Goal: Task Accomplishment & Management: Manage account settings

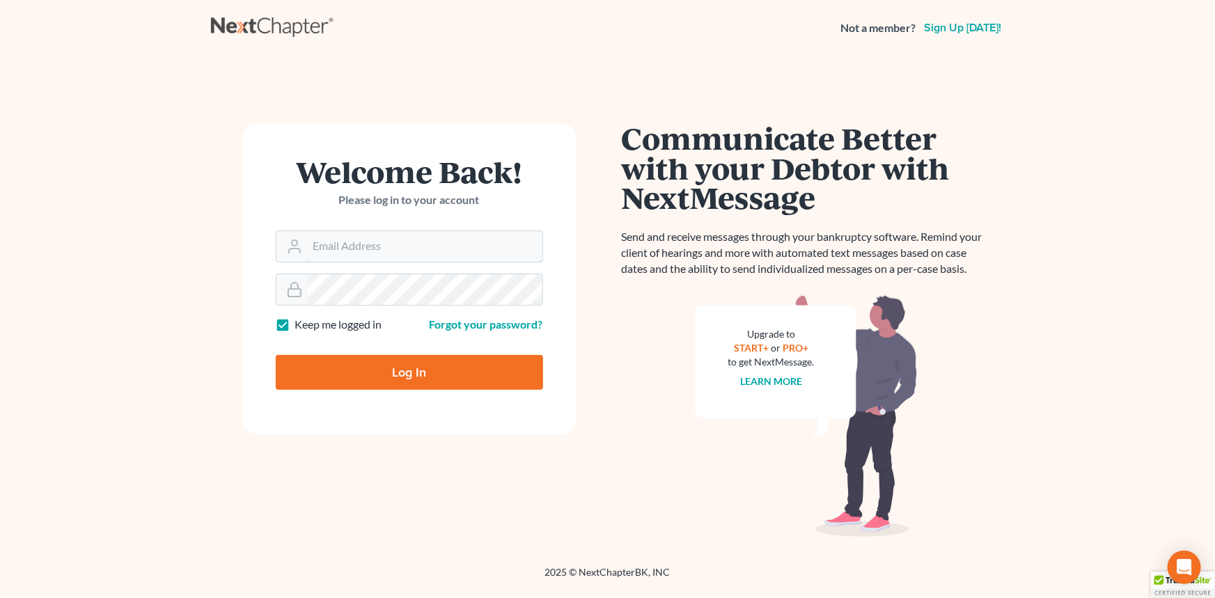
type input "[EMAIL_ADDRESS][DOMAIN_NAME]"
click at [365, 373] on input "Log In" at bounding box center [409, 372] width 267 height 35
type input "Thinking..."
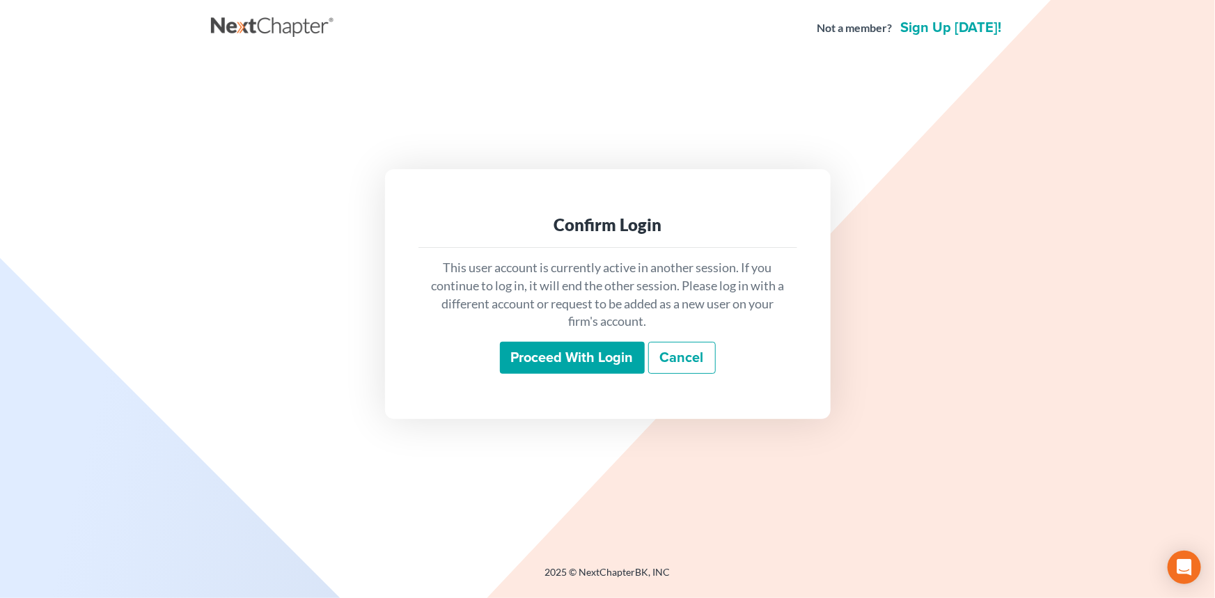
click at [550, 364] on input "Proceed with login" at bounding box center [572, 358] width 145 height 32
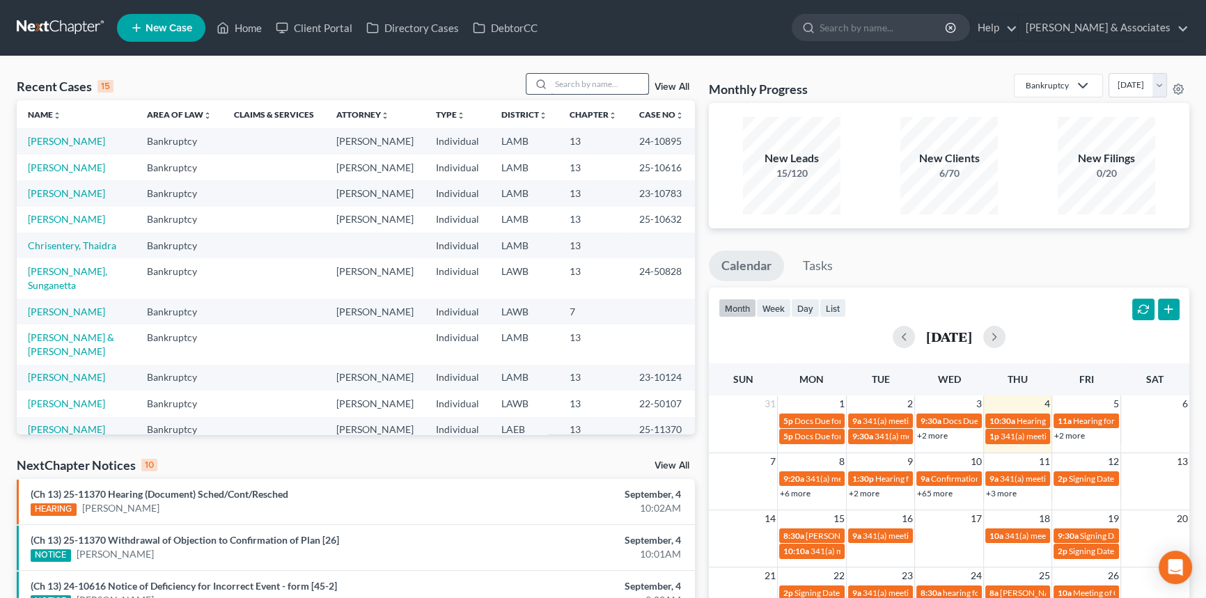
click at [590, 75] on input "search" at bounding box center [599, 84] width 97 height 20
click at [592, 76] on input "search" at bounding box center [599, 84] width 97 height 20
click at [581, 82] on input "search" at bounding box center [599, 84] width 97 height 20
type input "david"
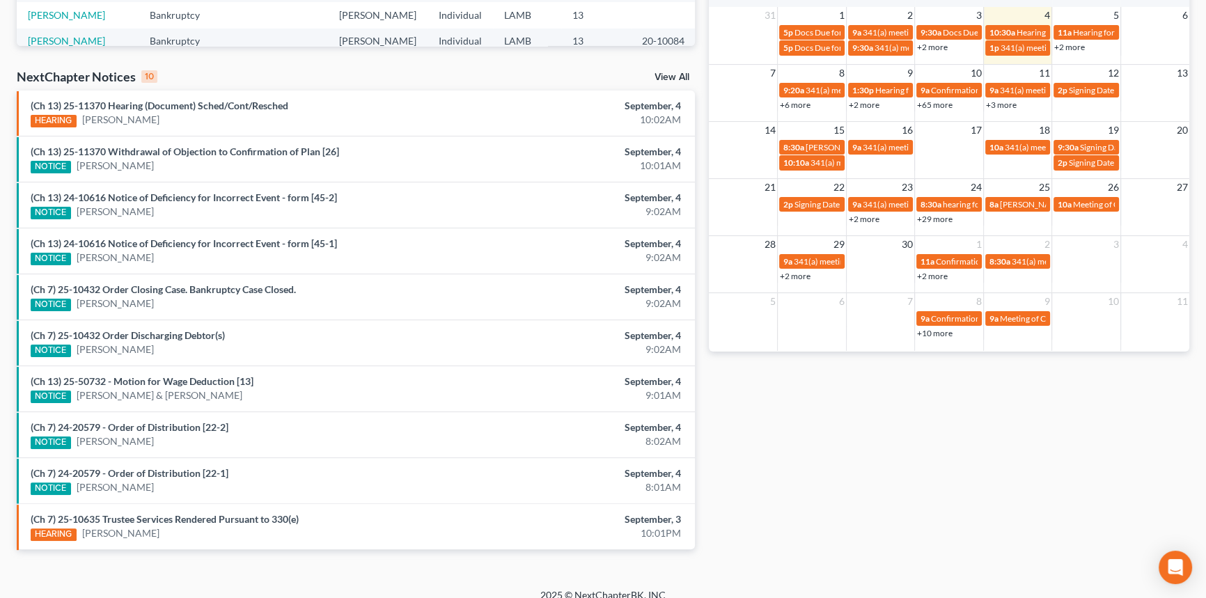
scroll to position [401, 0]
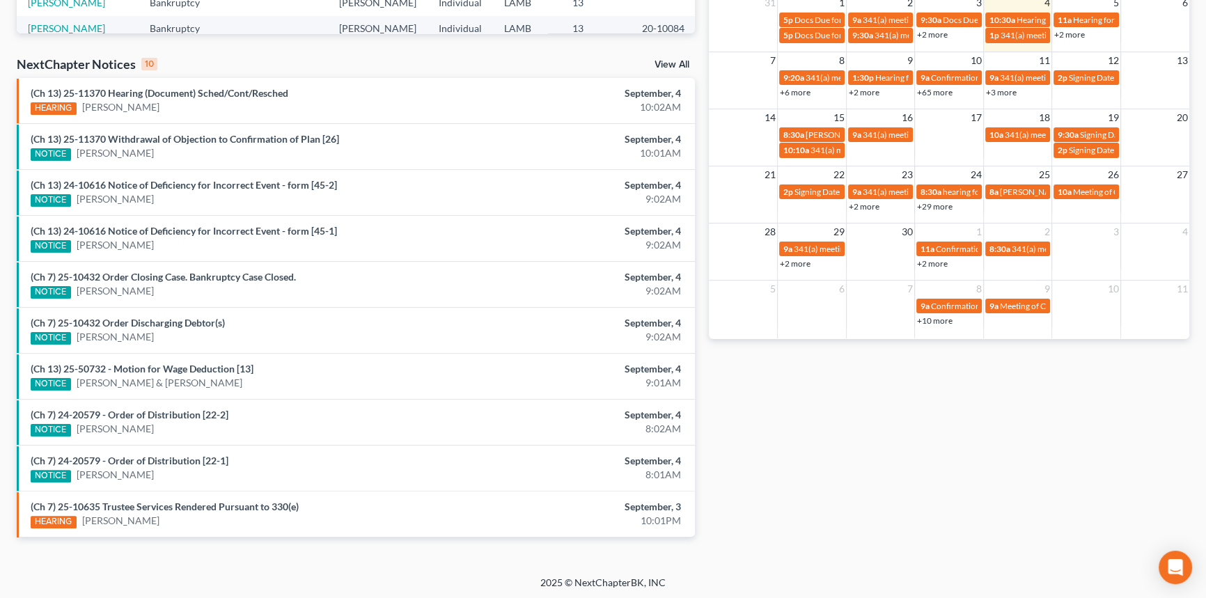
click at [207, 571] on div "Recent Cases 15 david View All Name unfold_more expand_more expand_less Area of…" at bounding box center [603, 115] width 1206 height 920
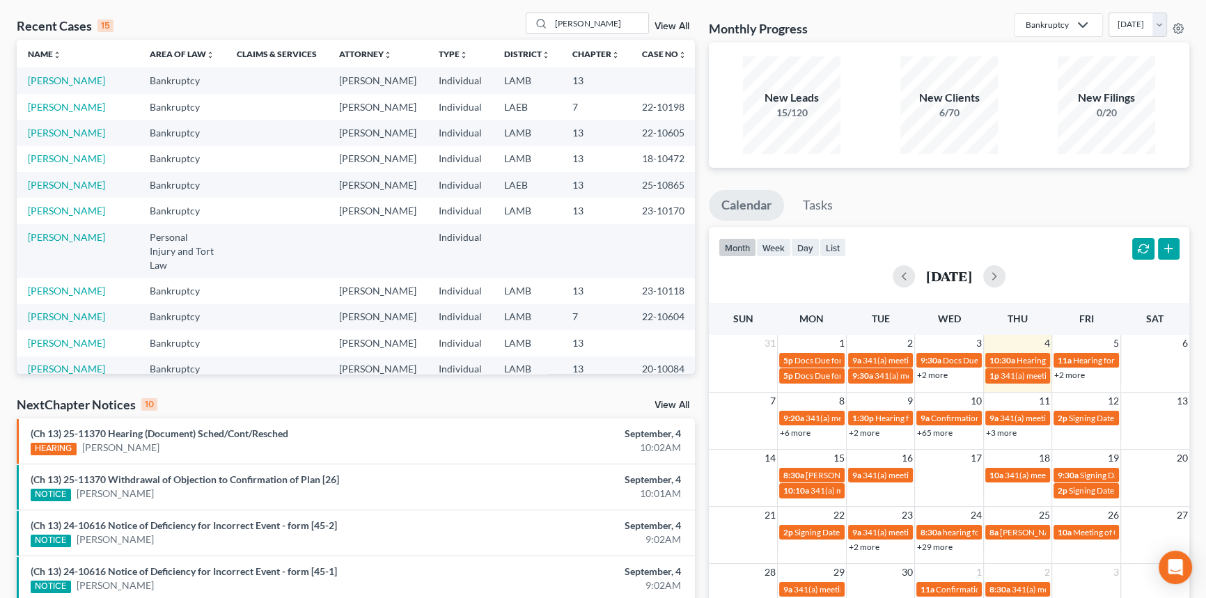
scroll to position [0, 0]
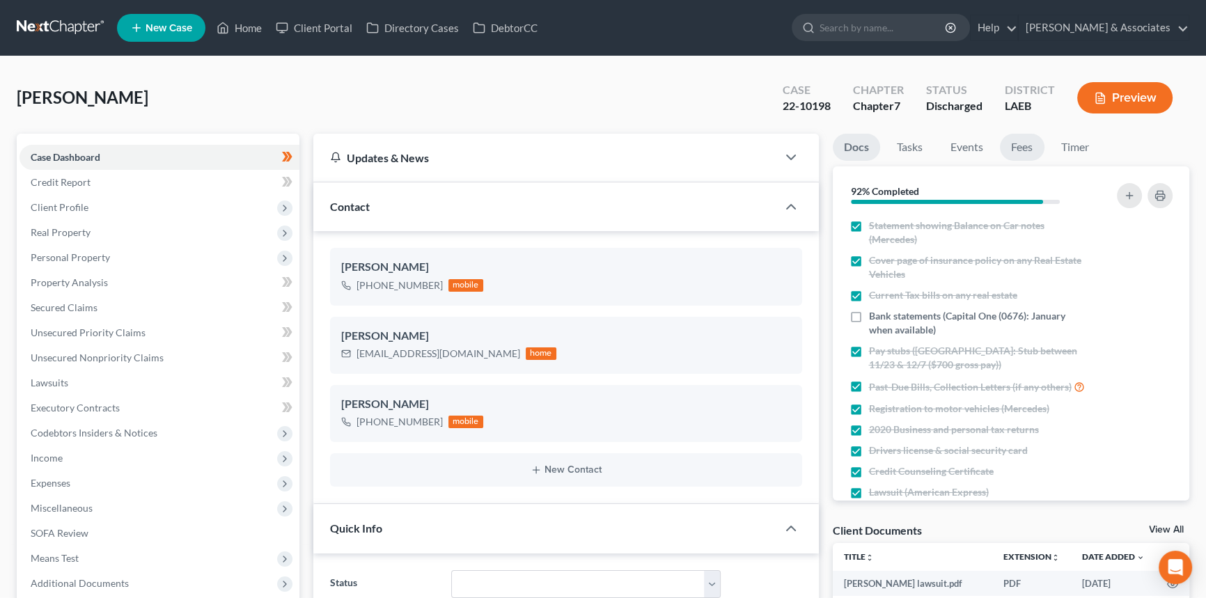
click at [1019, 141] on link "Fees" at bounding box center [1022, 147] width 45 height 27
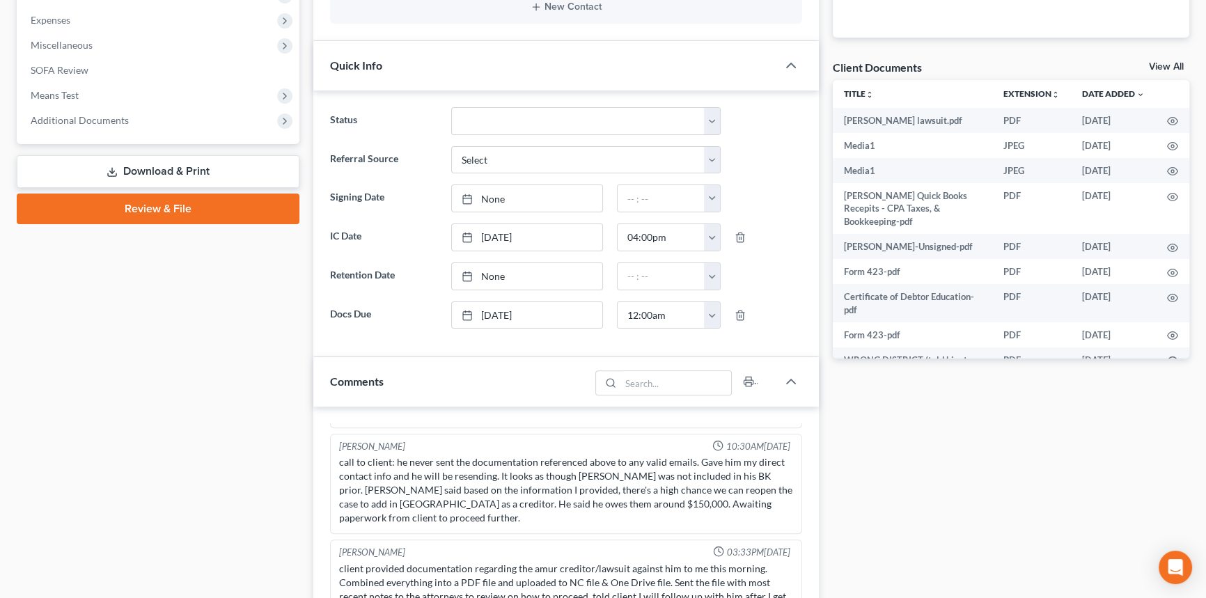
scroll to position [253, 0]
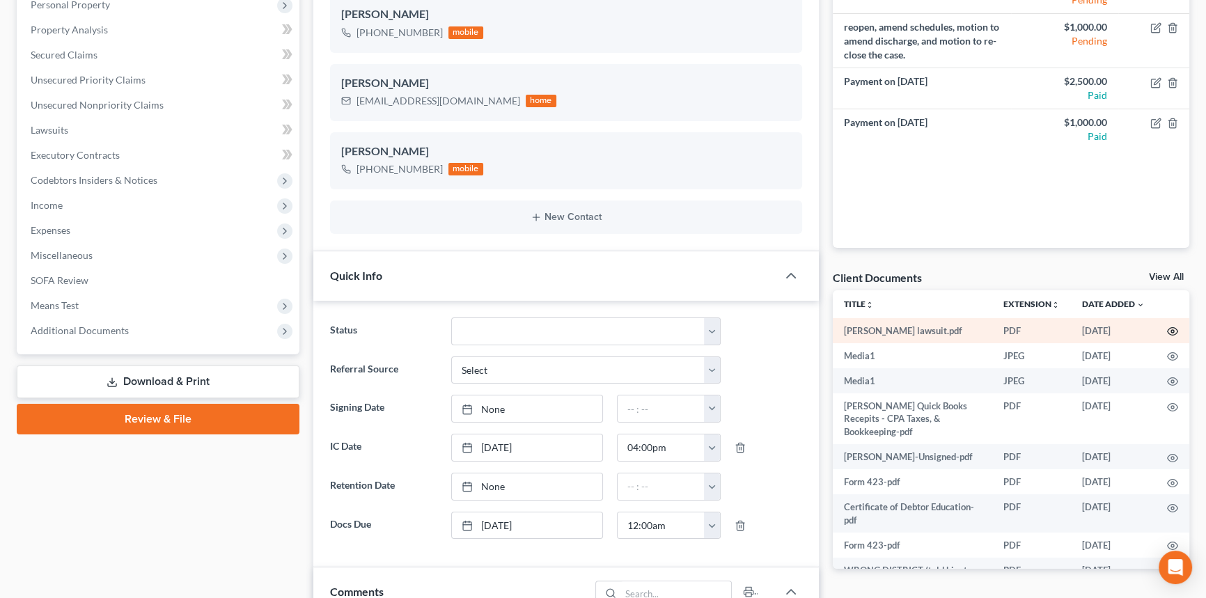
click at [1168, 332] on icon "button" at bounding box center [1173, 332] width 10 height 8
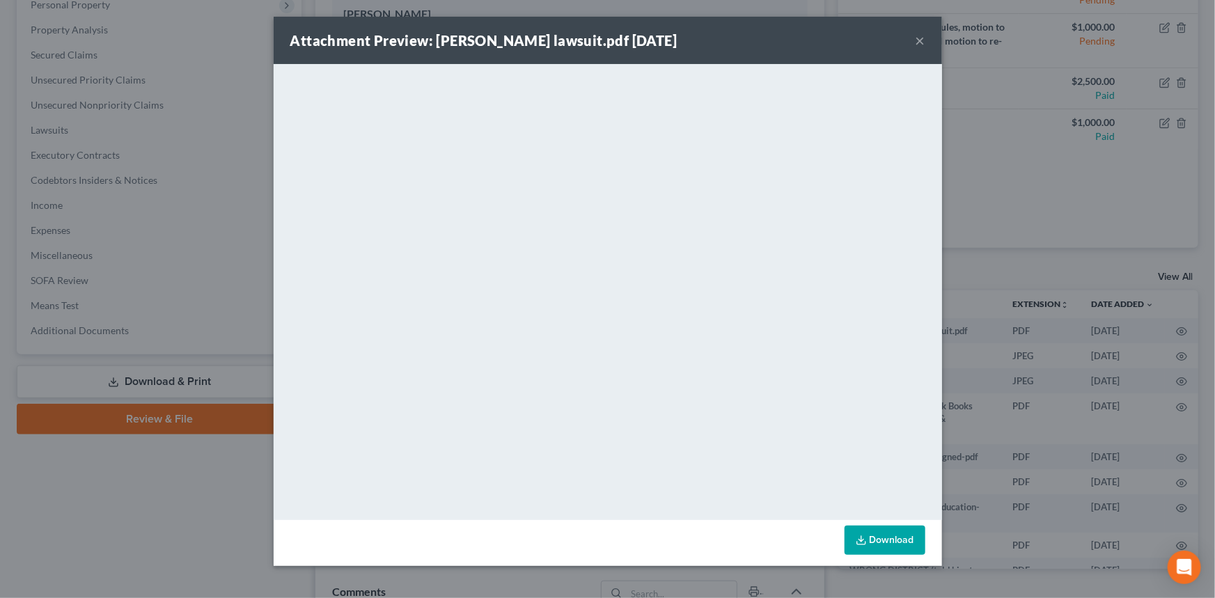
click at [920, 43] on button "×" at bounding box center [920, 40] width 10 height 17
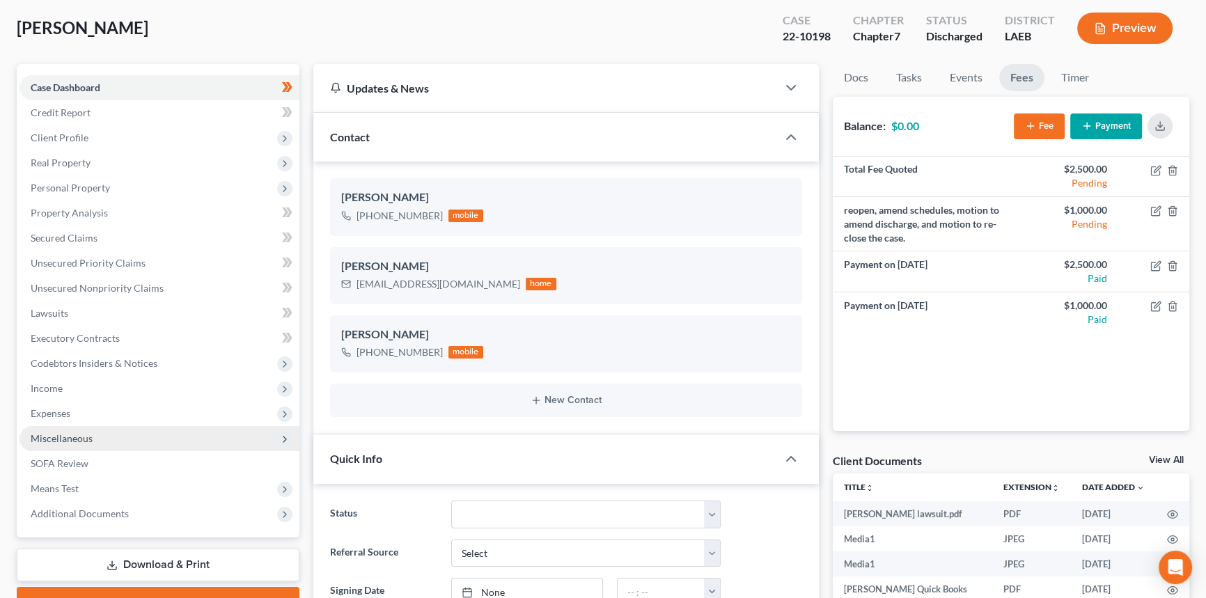
scroll to position [0, 0]
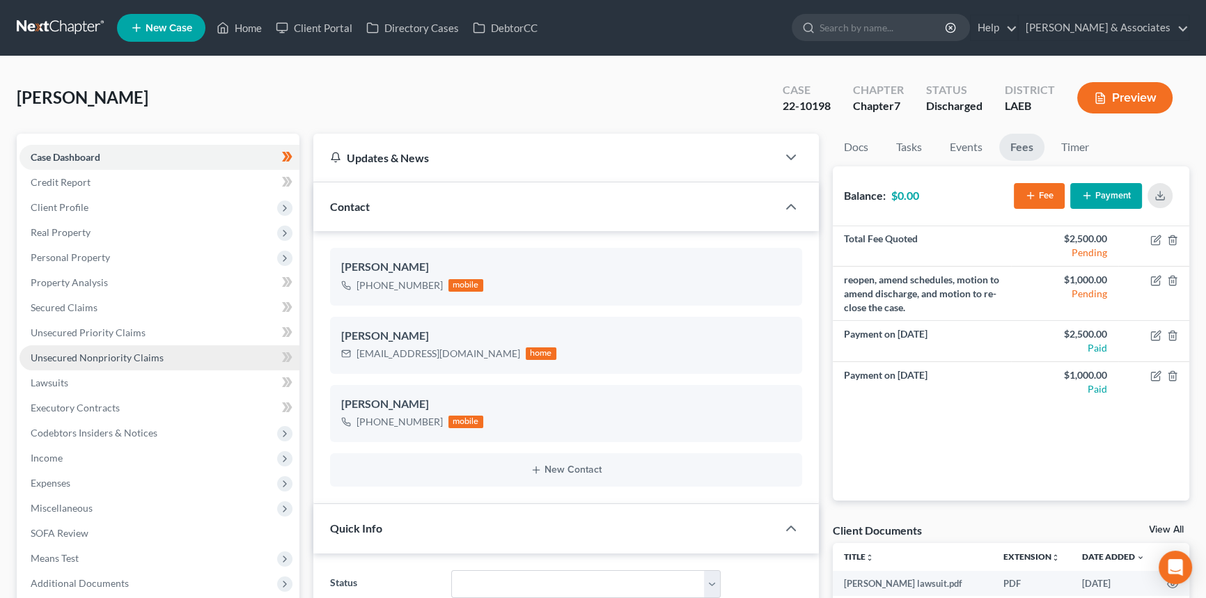
click at [102, 364] on link "Unsecured Nonpriority Claims" at bounding box center [159, 357] width 280 height 25
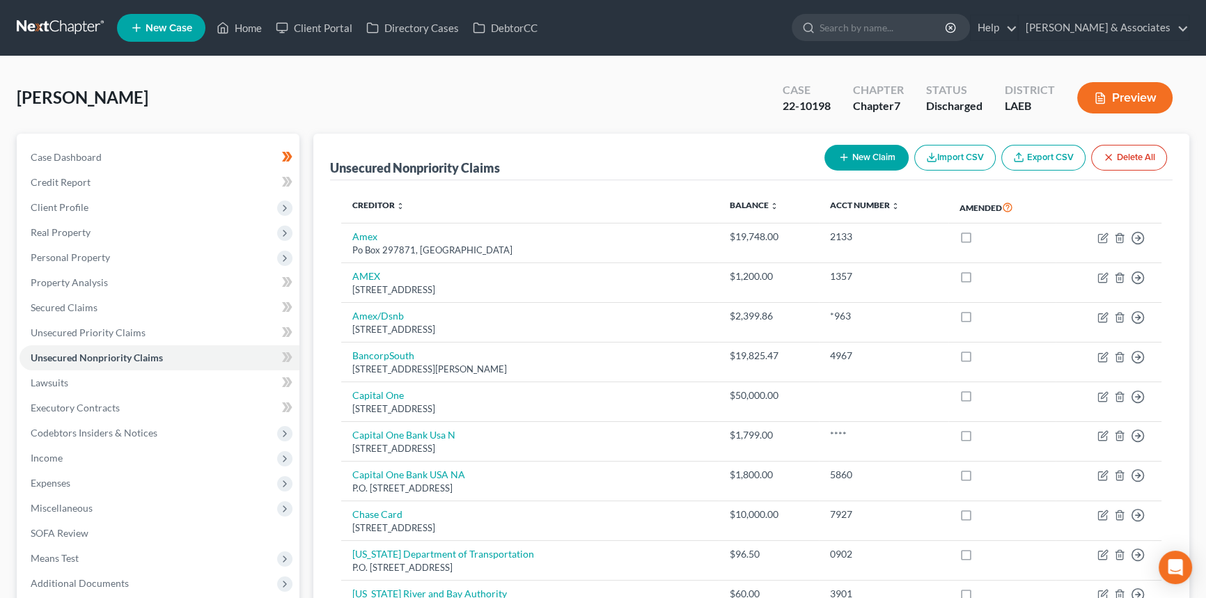
click at [478, 120] on div "[PERSON_NAME] Upgraded Case 22-10198 Chapter Chapter 7 Status Discharged Distri…" at bounding box center [603, 103] width 1172 height 61
click at [348, 125] on div "[PERSON_NAME] Upgraded Case 22-10198 Chapter Chapter 7 Status Discharged Distri…" at bounding box center [603, 103] width 1172 height 61
click at [127, 148] on link "Case Dashboard" at bounding box center [159, 157] width 280 height 25
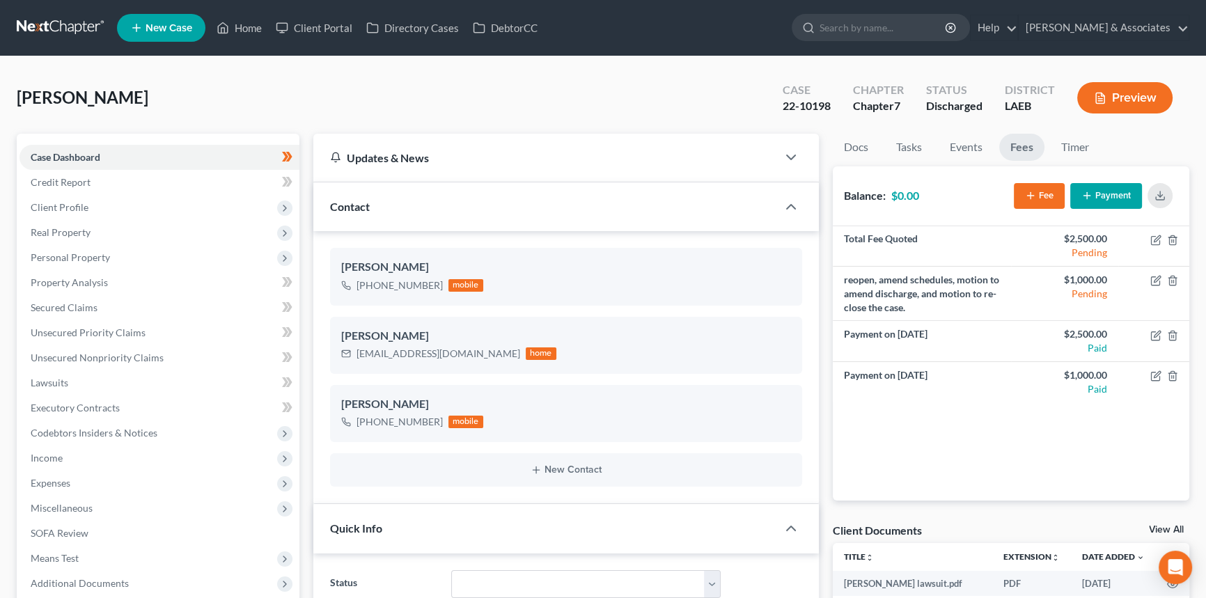
scroll to position [4852, 0]
drag, startPoint x: 221, startPoint y: 115, endPoint x: 65, endPoint y: 317, distance: 255.7
click at [221, 115] on div "[PERSON_NAME] Upgraded Case 22-10198 Chapter Chapter 7 Status Discharged Distri…" at bounding box center [603, 103] width 1172 height 61
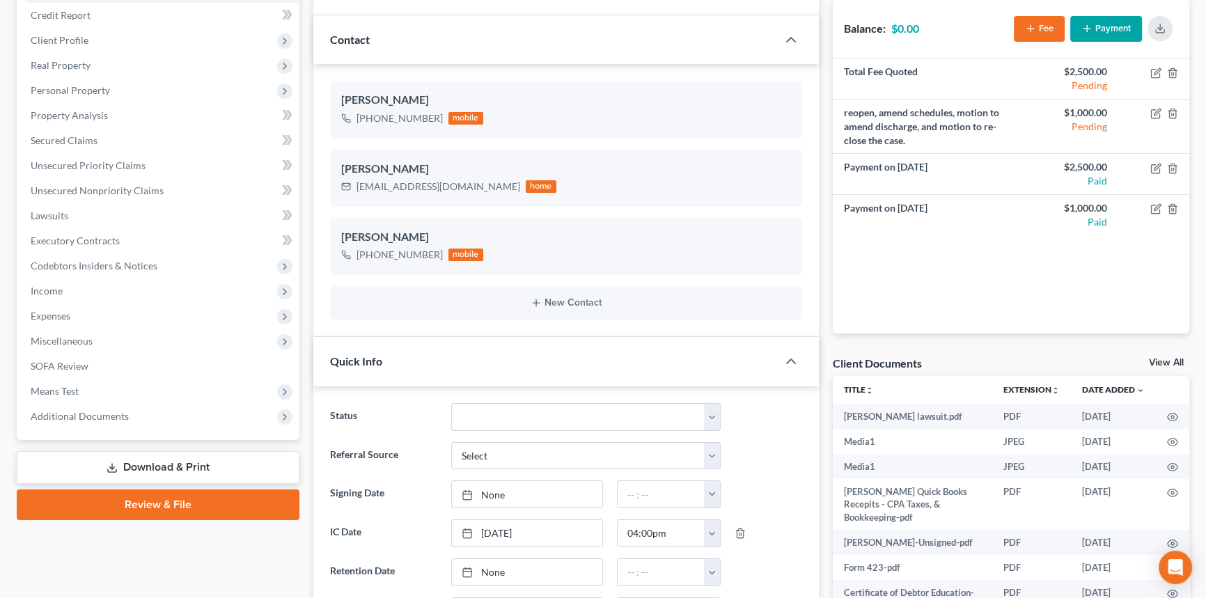
scroll to position [379, 0]
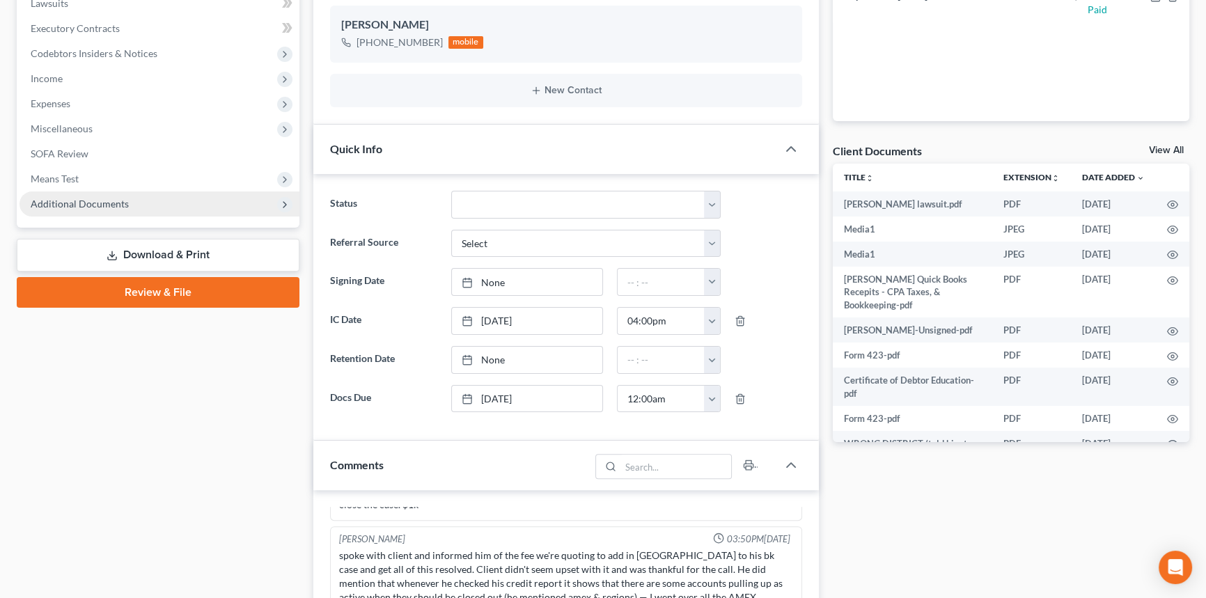
click at [137, 200] on span "Additional Documents" at bounding box center [159, 203] width 280 height 25
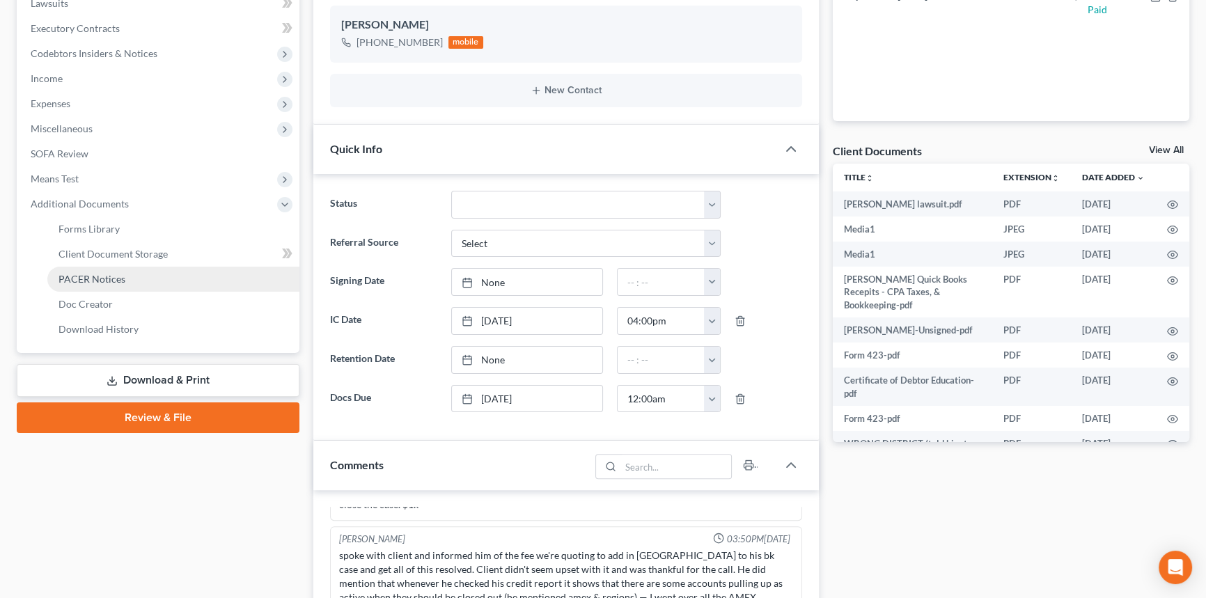
click at [138, 272] on link "PACER Notices" at bounding box center [173, 279] width 252 height 25
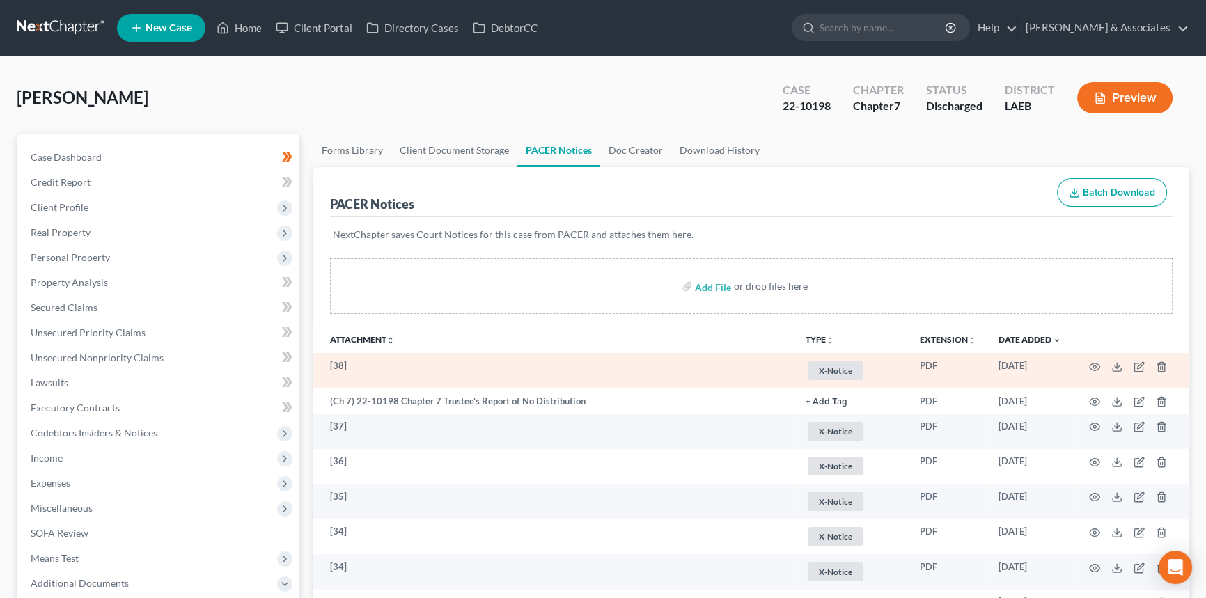
click at [1101, 367] on td at bounding box center [1130, 371] width 117 height 36
click at [1096, 365] on icon "button" at bounding box center [1094, 366] width 11 height 11
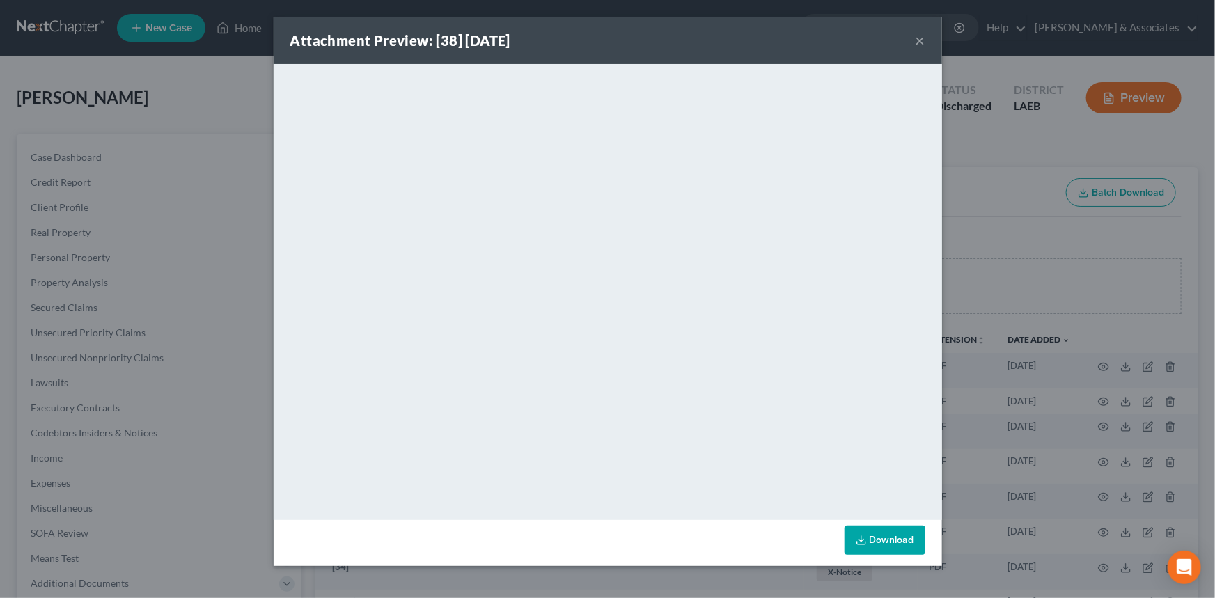
click at [924, 36] on button "×" at bounding box center [920, 40] width 10 height 17
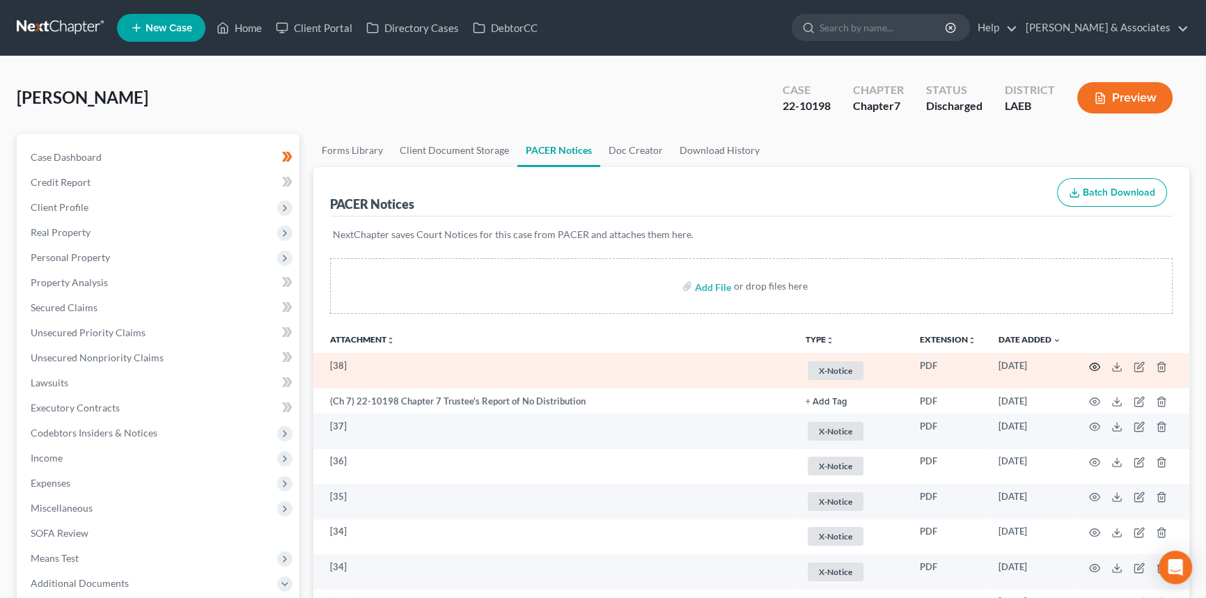
click at [1090, 365] on icon "button" at bounding box center [1094, 366] width 11 height 11
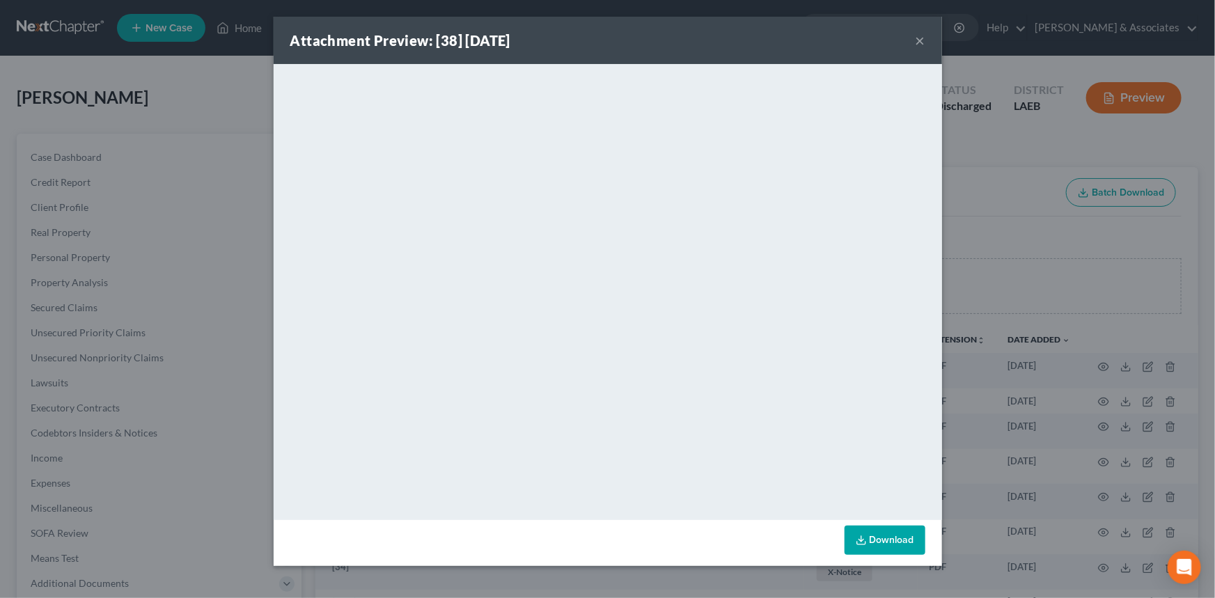
click at [922, 42] on button "×" at bounding box center [920, 40] width 10 height 17
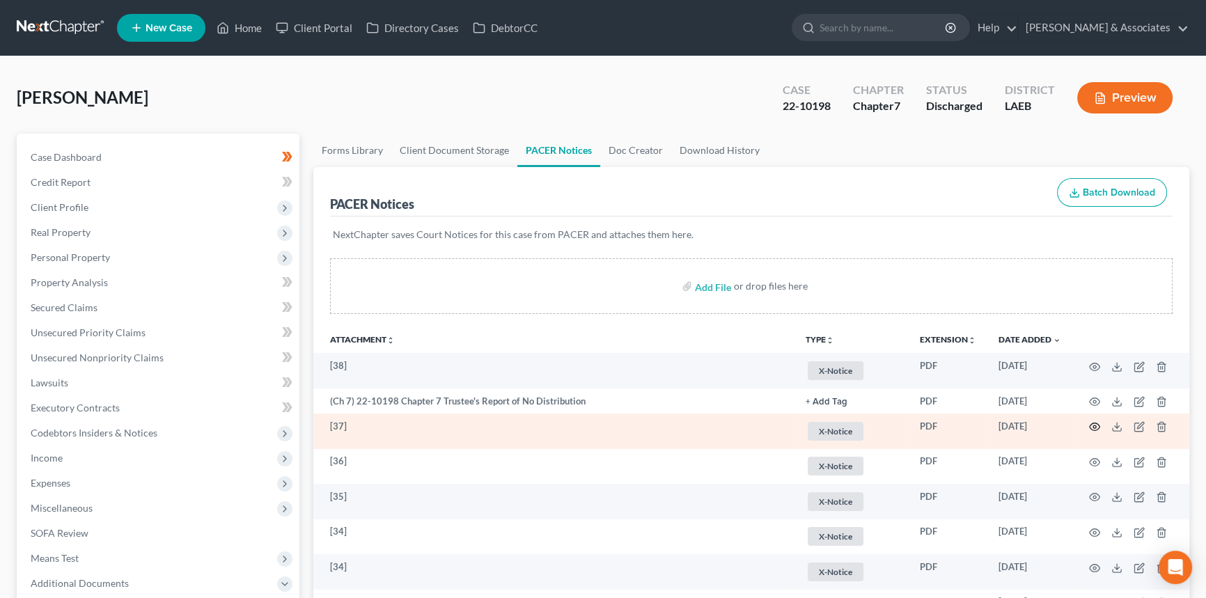
click at [1088, 425] on td at bounding box center [1130, 432] width 117 height 36
click at [1092, 425] on icon "button" at bounding box center [1094, 426] width 11 height 11
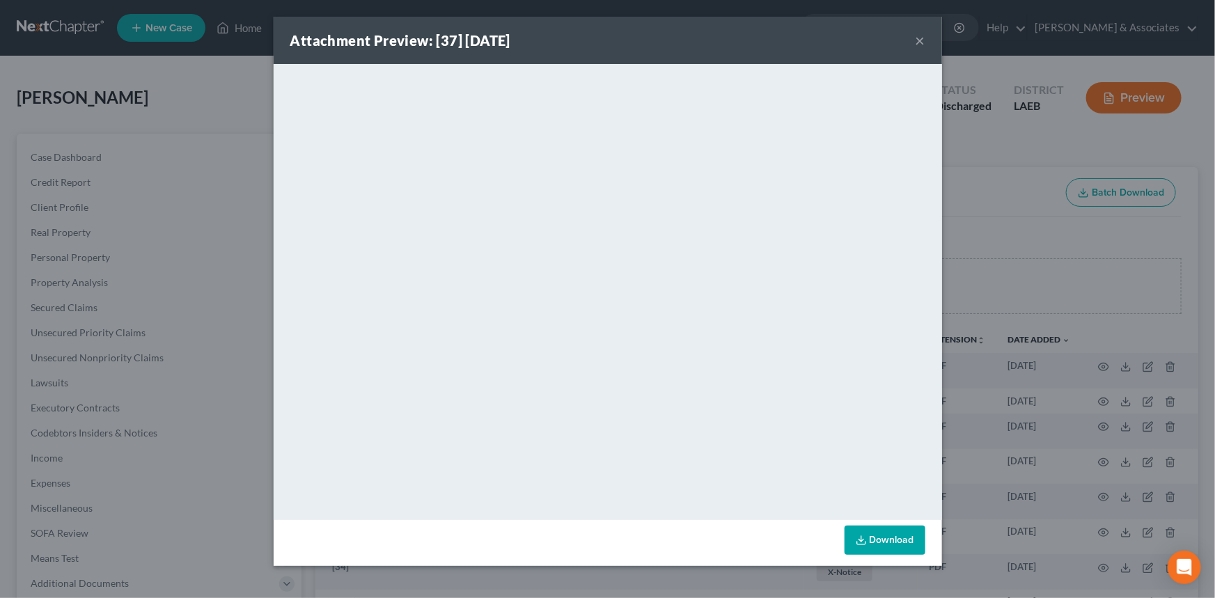
click at [912, 39] on div "Attachment Preview: [37] [DATE] ×" at bounding box center [608, 40] width 668 height 47
click at [918, 39] on button "×" at bounding box center [920, 40] width 10 height 17
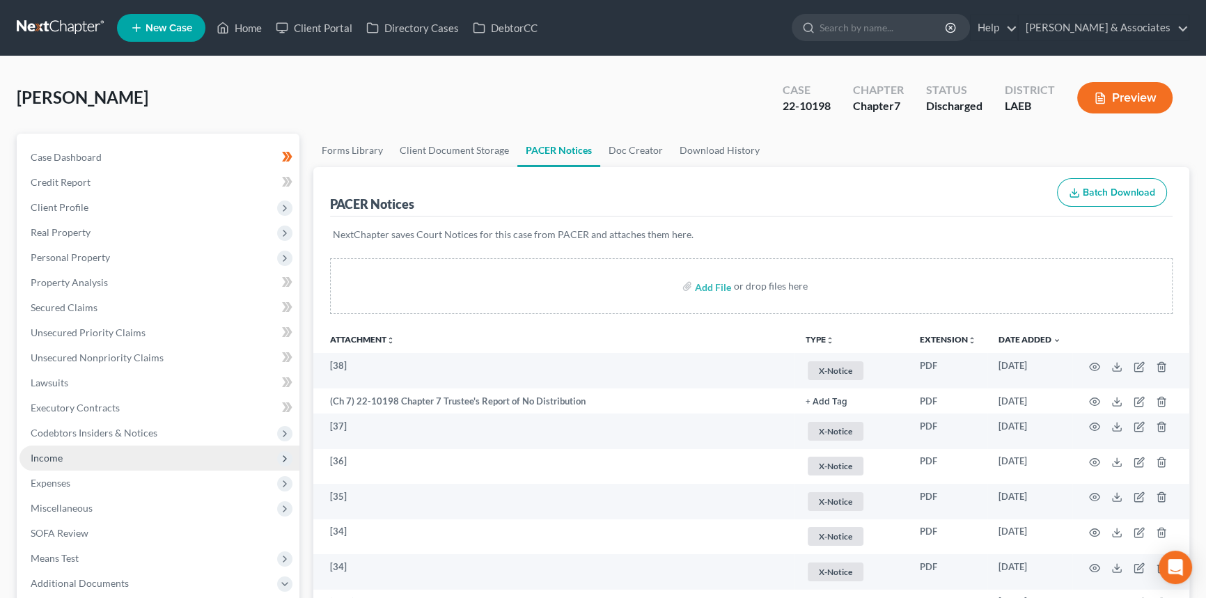
click at [61, 460] on span "Income" at bounding box center [47, 458] width 32 height 12
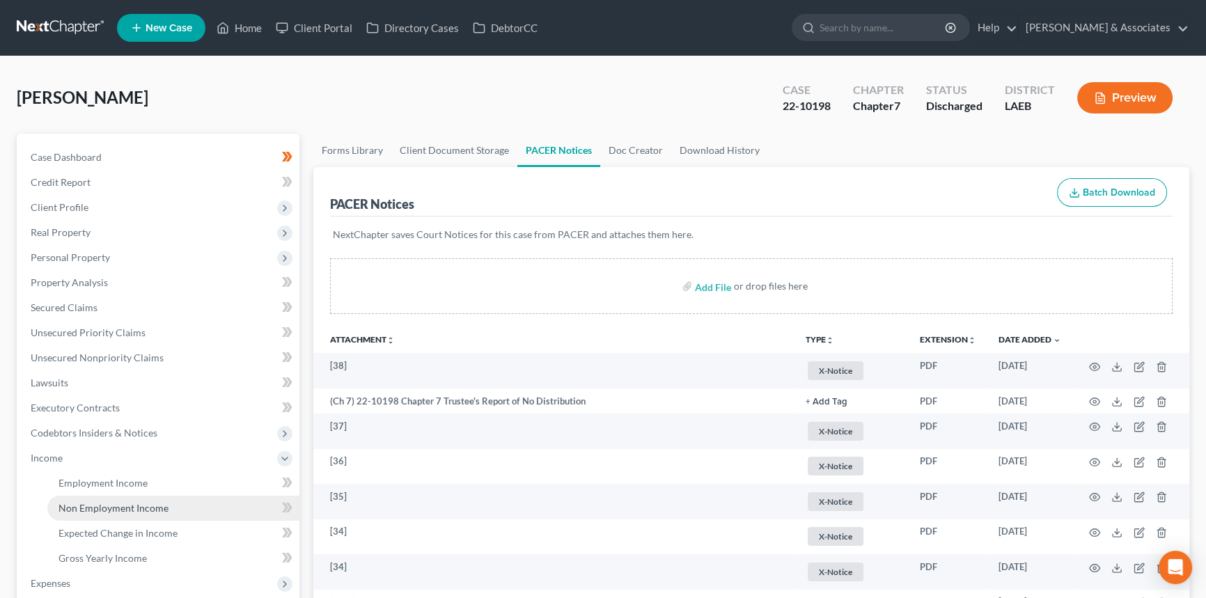
click at [86, 508] on span "Non Employment Income" at bounding box center [113, 508] width 110 height 12
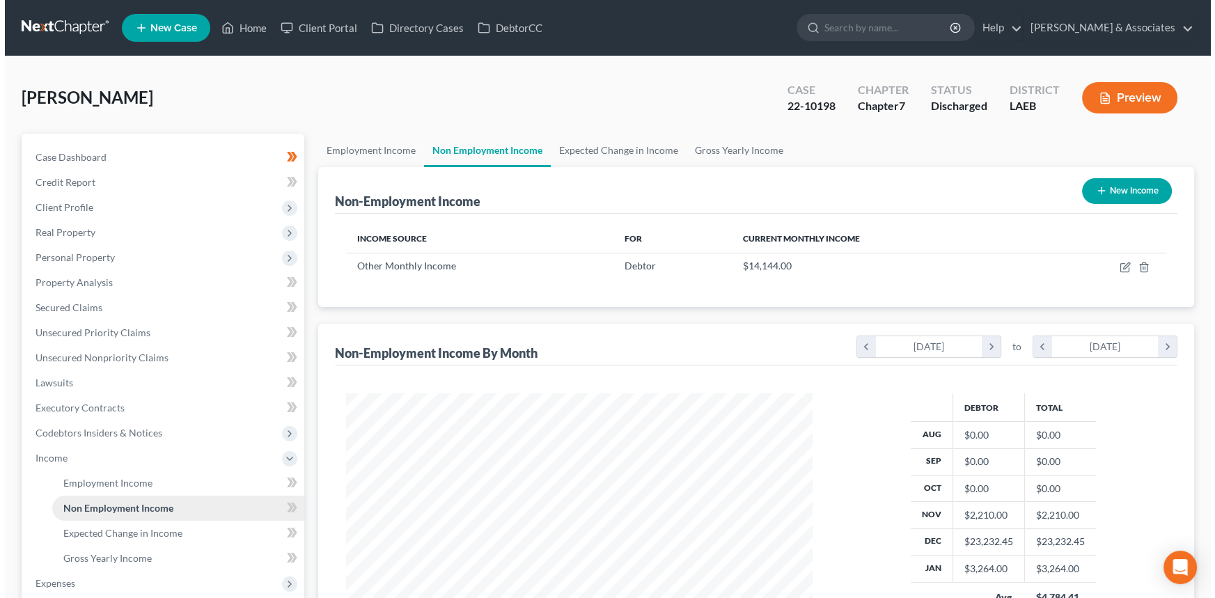
scroll to position [249, 494]
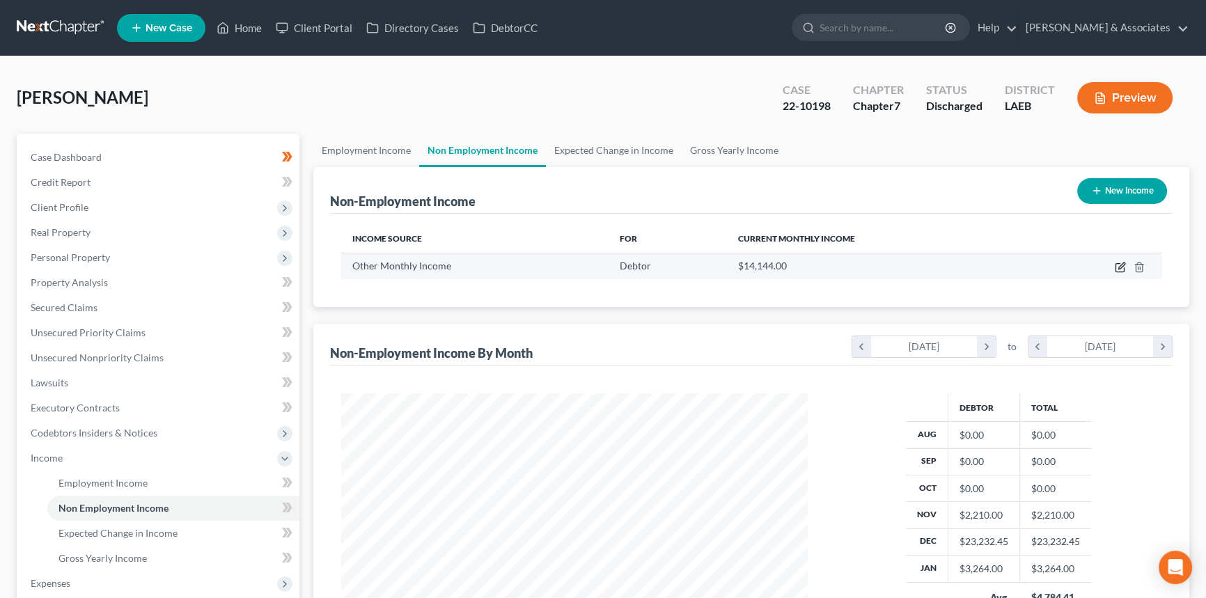
click at [1121, 267] on icon "button" at bounding box center [1121, 265] width 6 height 6
select select "13"
select select "3"
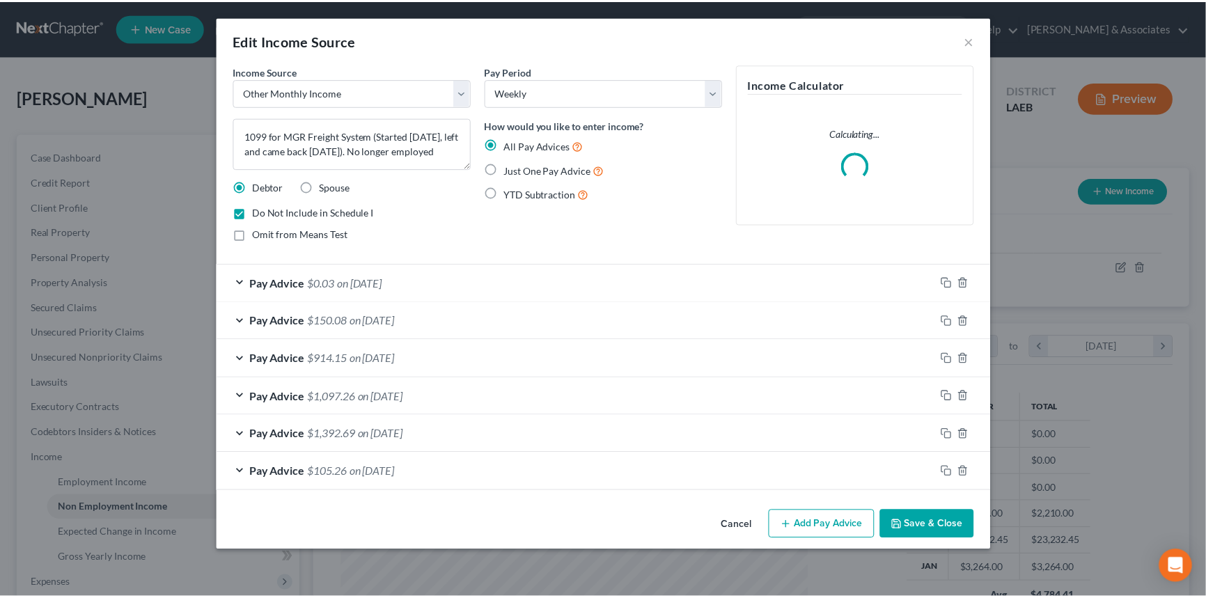
scroll to position [249, 498]
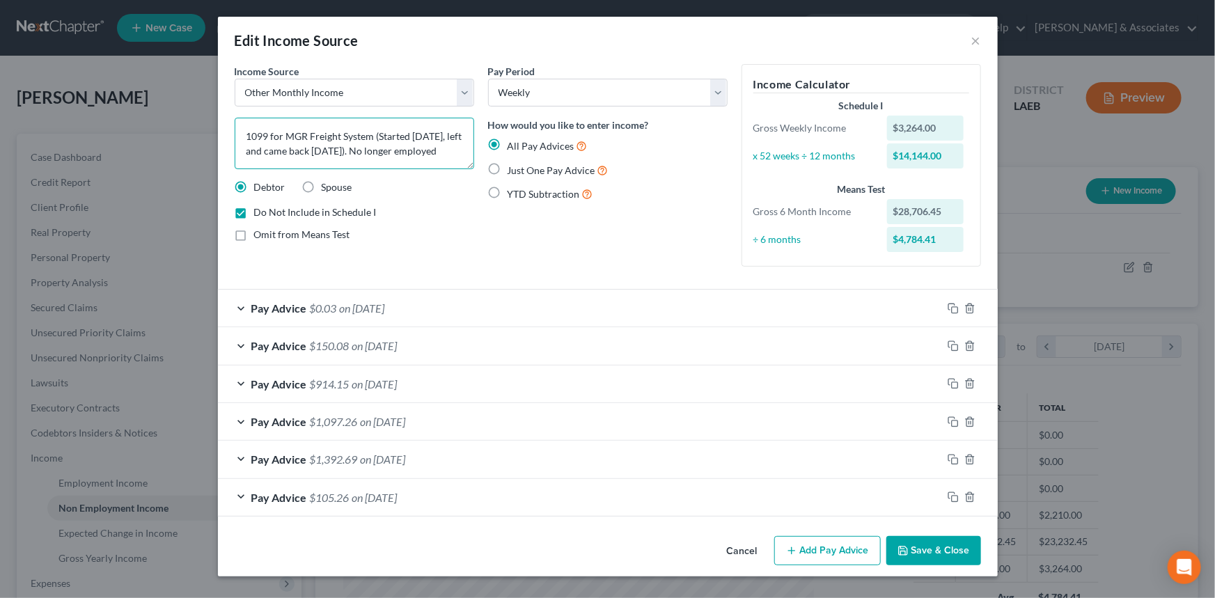
drag, startPoint x: 327, startPoint y: 145, endPoint x: 550, endPoint y: 152, distance: 222.9
click at [550, 152] on div "Income Source * Select Unemployment Disability (from employer) Pension Retireme…" at bounding box center [608, 171] width 760 height 214
drag, startPoint x: 755, startPoint y: 547, endPoint x: 715, endPoint y: 555, distance: 41.1
click at [755, 545] on button "Cancel" at bounding box center [742, 551] width 53 height 28
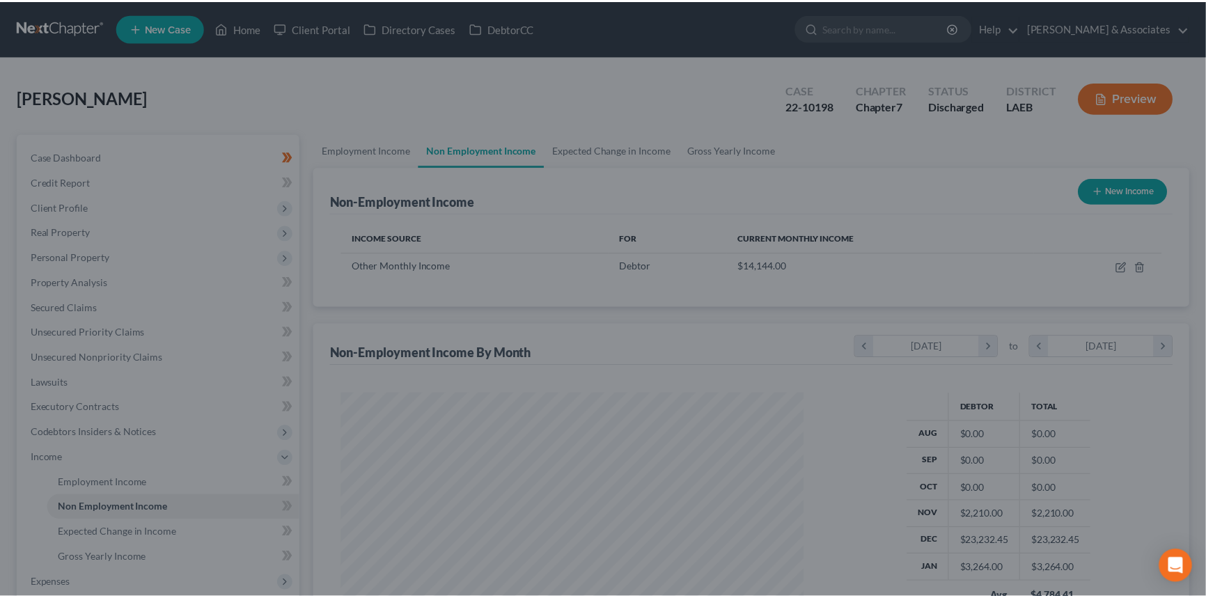
scroll to position [695935, 695690]
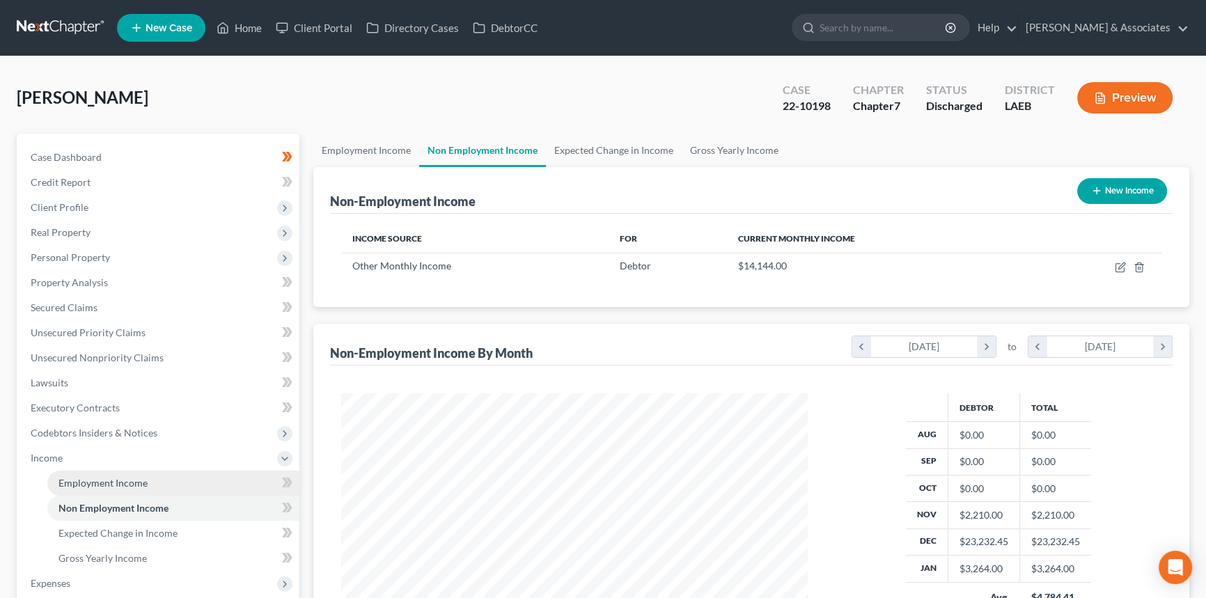
click at [146, 486] on link "Employment Income" at bounding box center [173, 483] width 252 height 25
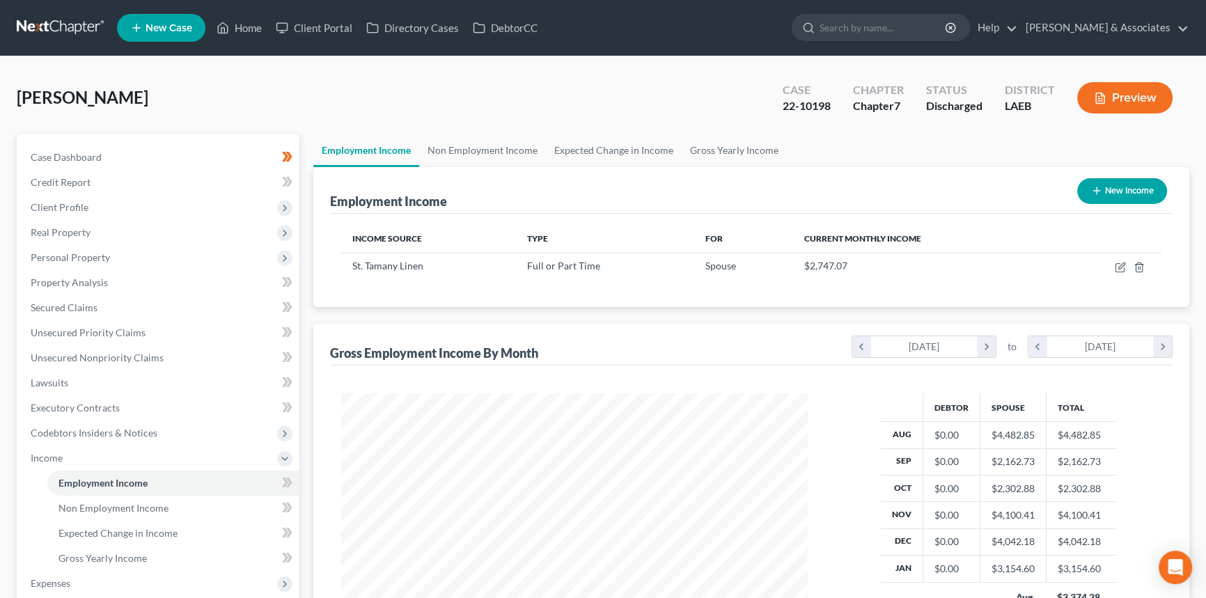
scroll to position [249, 494]
click at [106, 203] on span "Client Profile" at bounding box center [159, 207] width 280 height 25
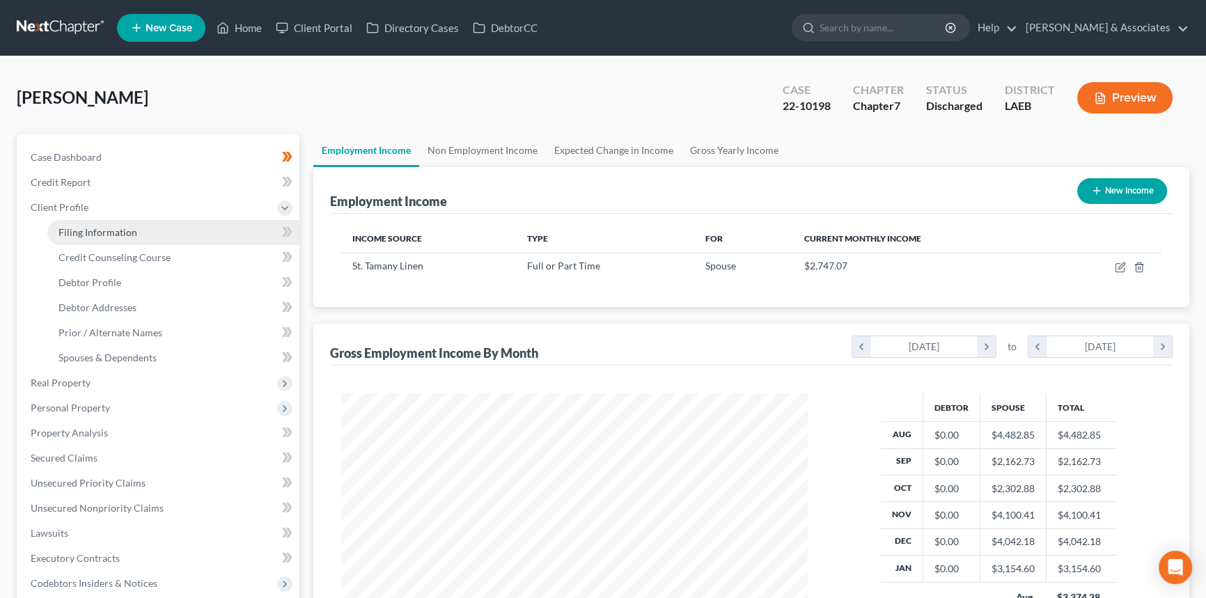
click at [94, 231] on span "Filing Information" at bounding box center [97, 232] width 79 height 12
select select "0"
select select "3"
select select "0"
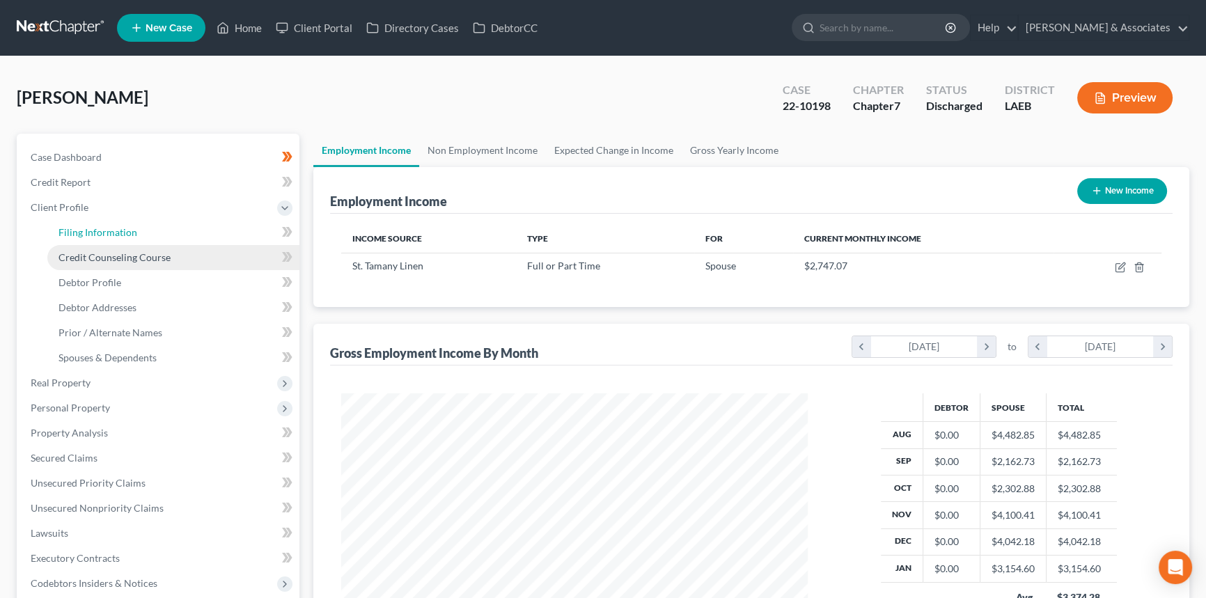
select select "19"
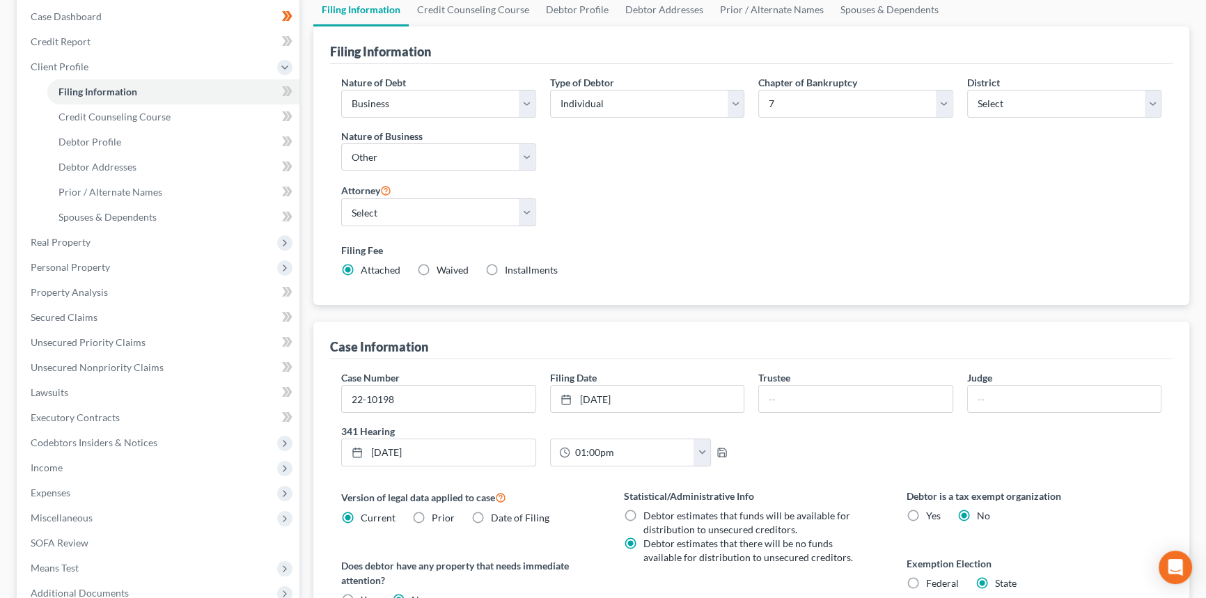
scroll to position [370, 0]
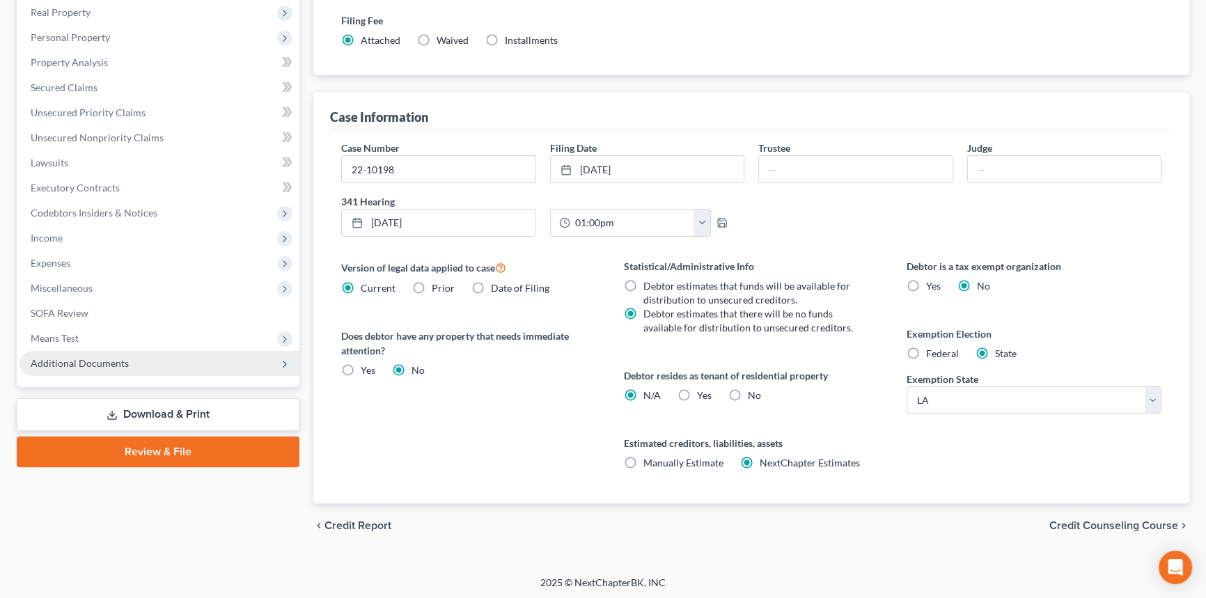
click at [148, 369] on span "Additional Documents" at bounding box center [159, 363] width 280 height 25
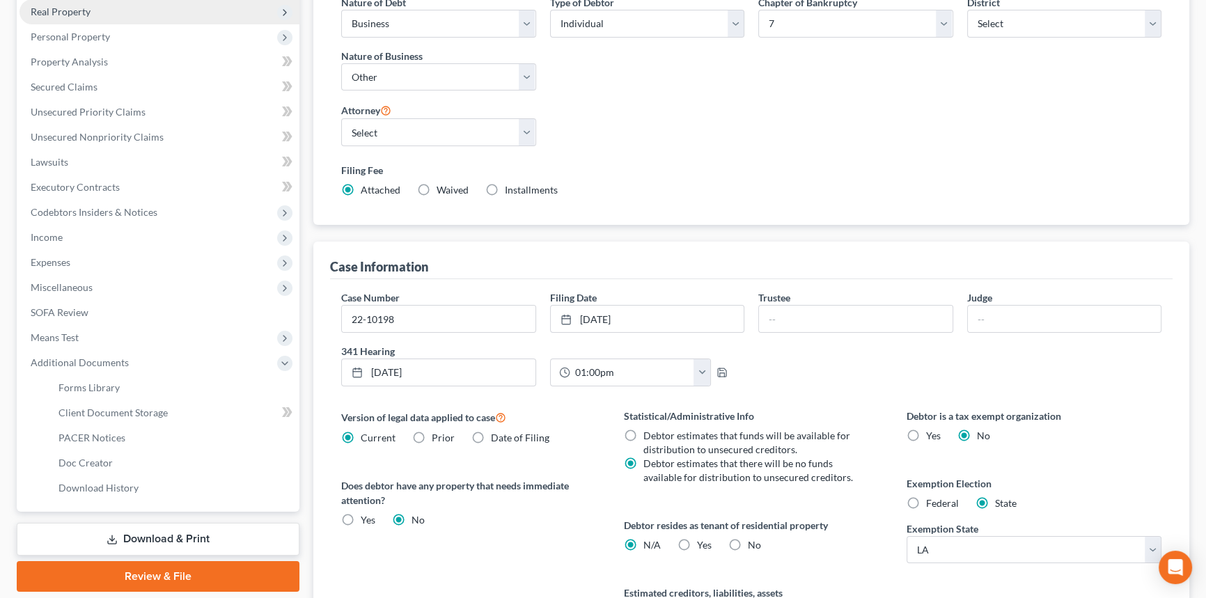
scroll to position [0, 0]
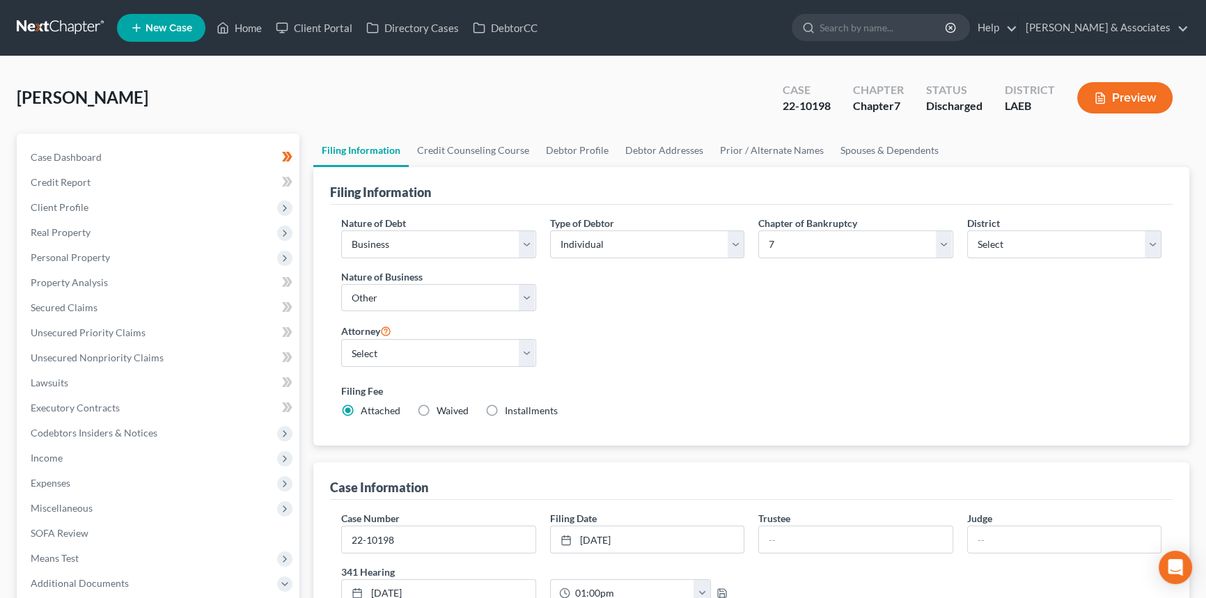
click at [40, 19] on link at bounding box center [61, 27] width 89 height 25
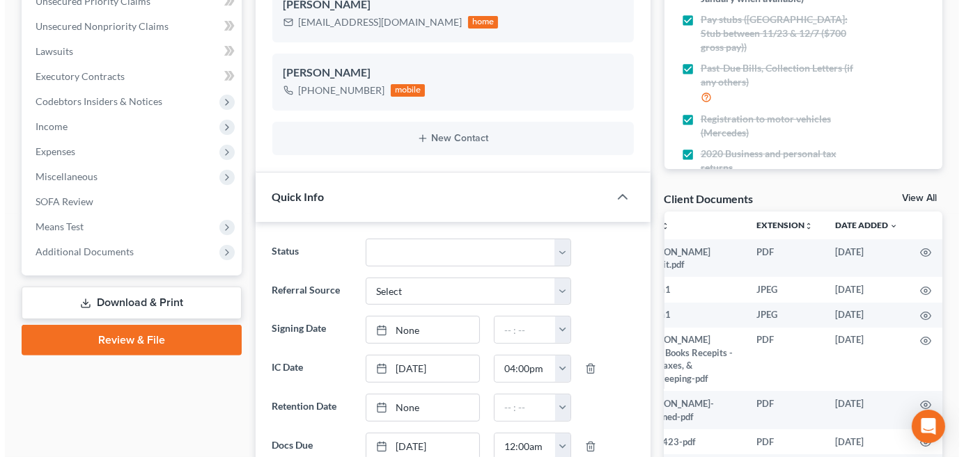
scroll to position [253, 0]
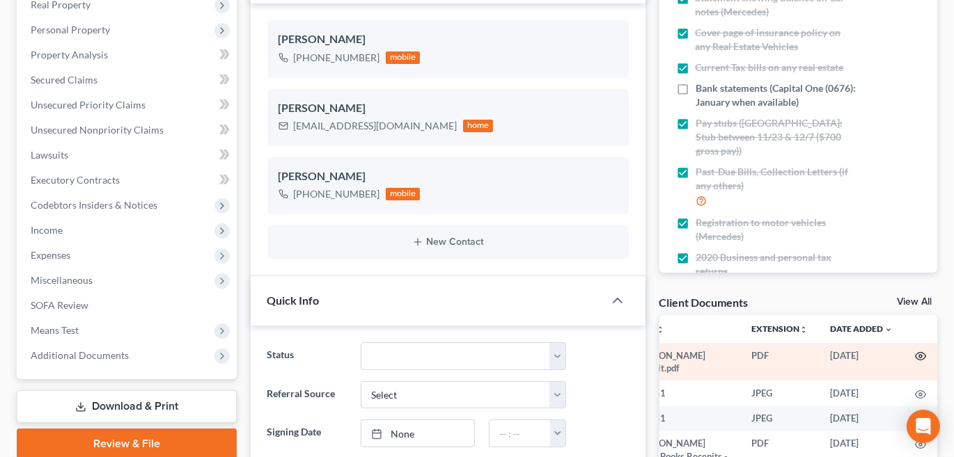
click at [919, 355] on circle "button" at bounding box center [920, 356] width 3 height 3
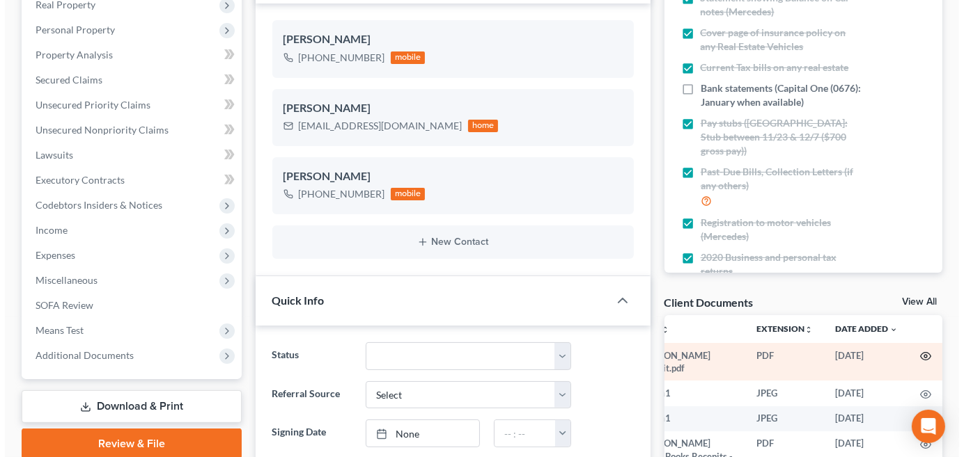
scroll to position [0, 50]
